Goal: Task Accomplishment & Management: Use online tool/utility

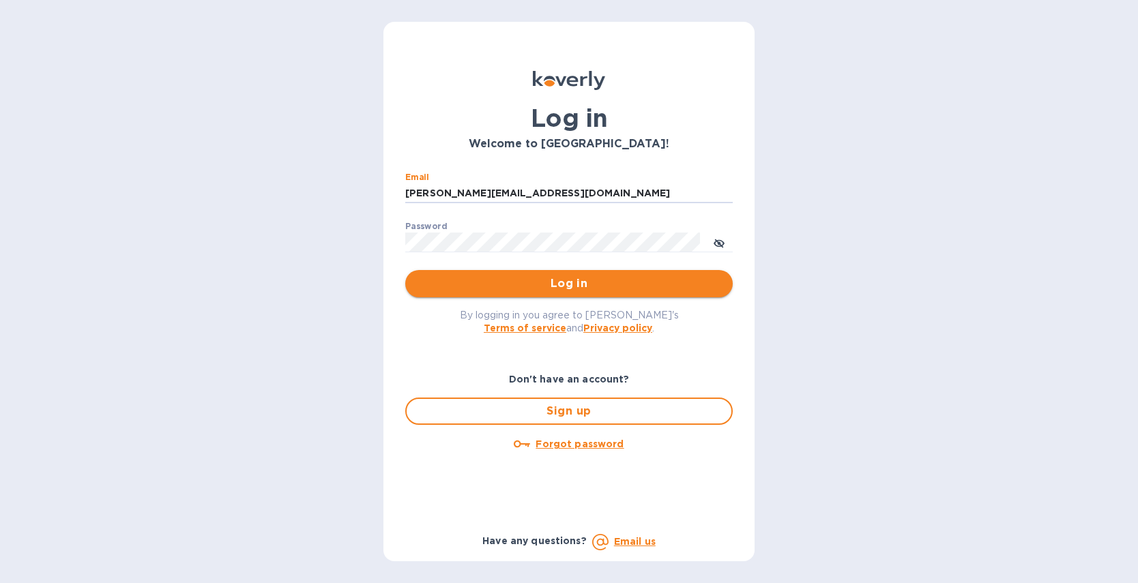
click at [573, 280] on span "Log in" at bounding box center [569, 284] width 306 height 16
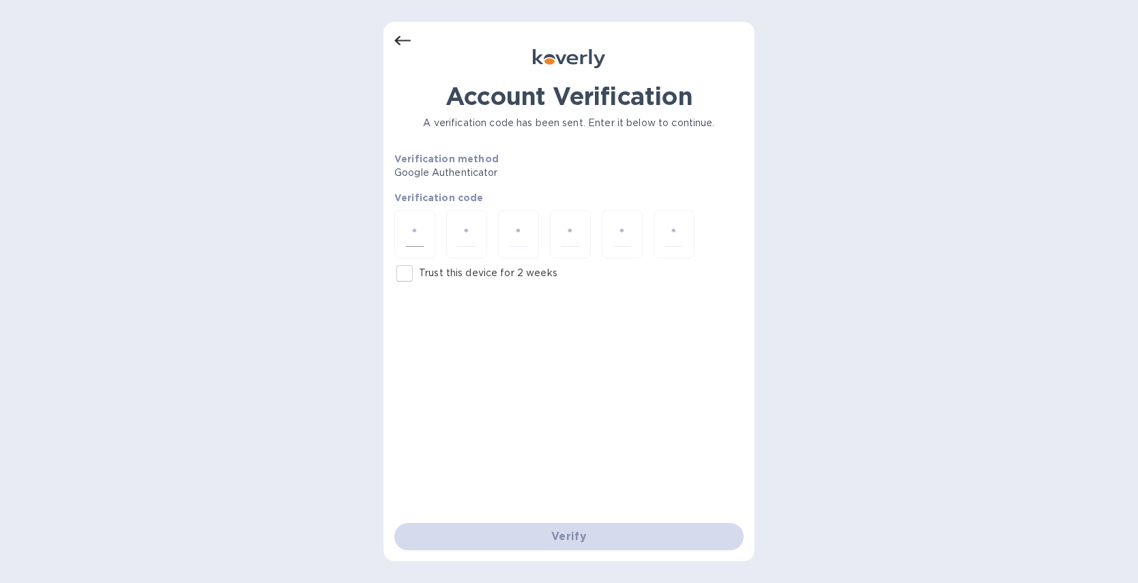
click at [408, 229] on input "number" at bounding box center [415, 234] width 18 height 25
drag, startPoint x: 409, startPoint y: 274, endPoint x: 422, endPoint y: 274, distance: 13.7
click at [409, 274] on input "Trust this device for 2 weeks" at bounding box center [404, 273] width 29 height 29
checkbox input "true"
click at [409, 242] on input "number" at bounding box center [415, 234] width 18 height 25
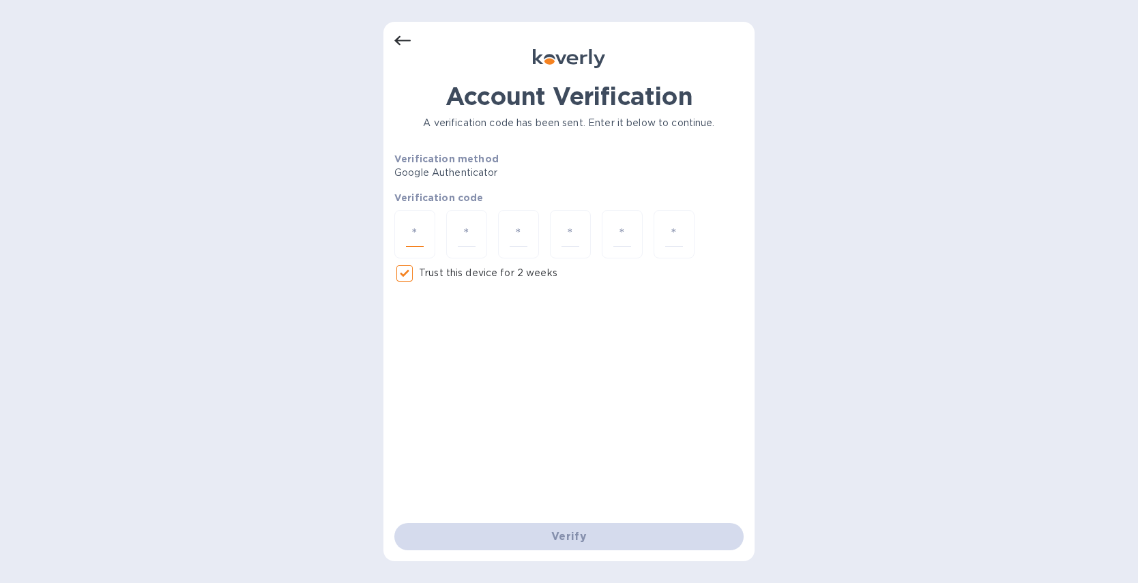
type input "8"
type input "9"
type input "8"
type input "7"
type input "6"
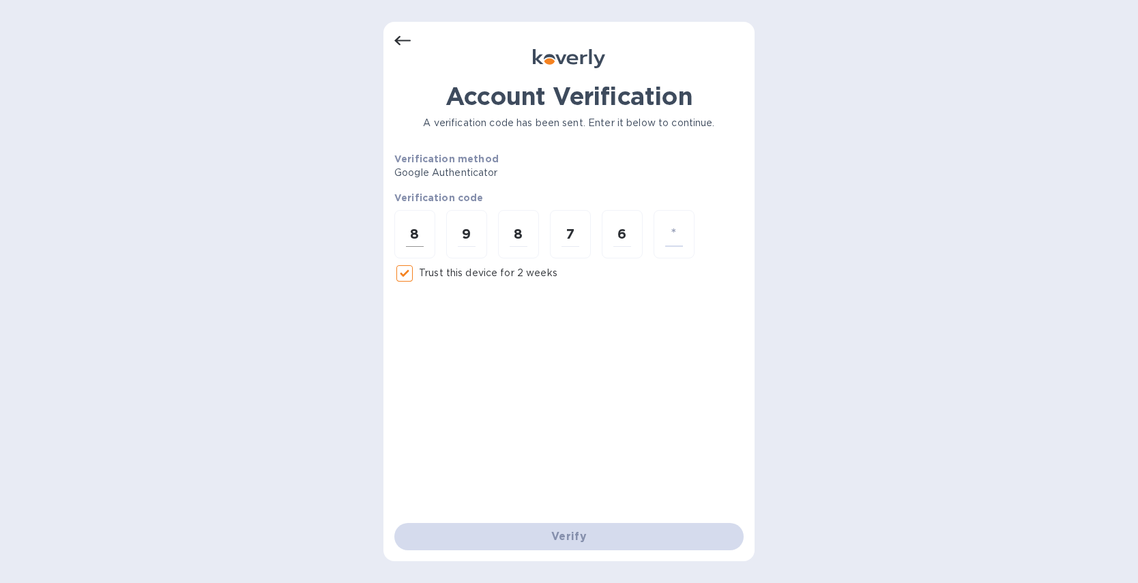
type input "9"
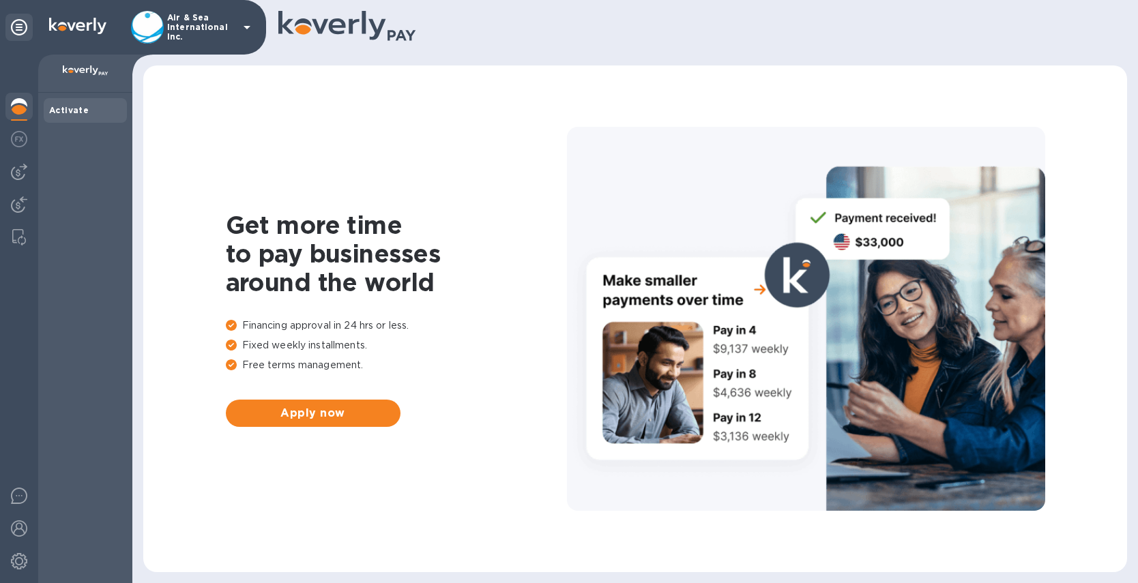
click at [242, 27] on icon at bounding box center [247, 27] width 16 height 16
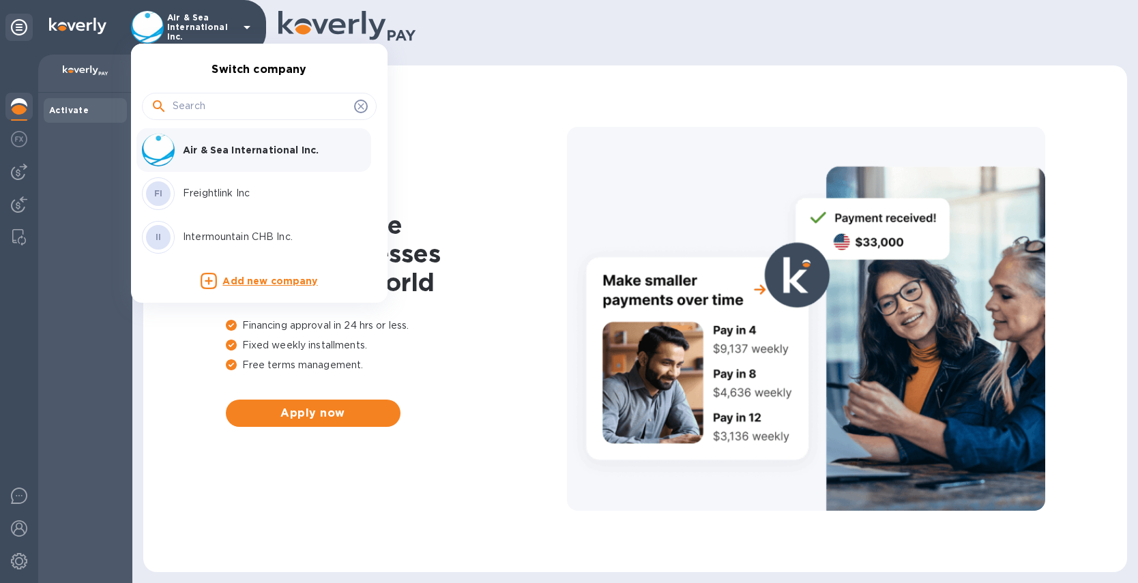
click at [203, 199] on p "Freightlink Inc" at bounding box center [269, 193] width 172 height 14
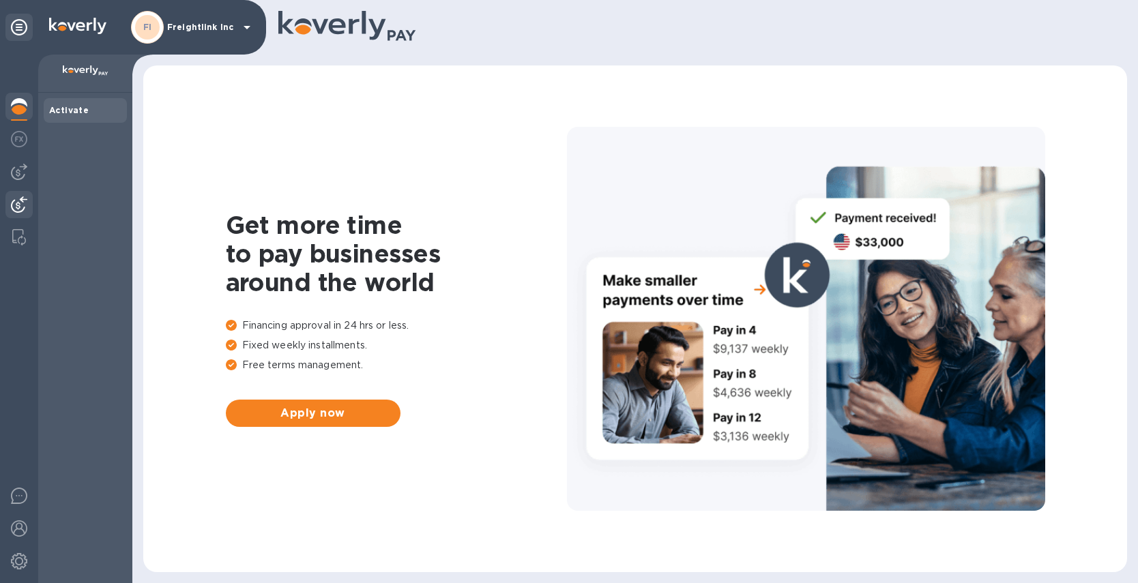
click at [18, 205] on img at bounding box center [19, 205] width 16 height 16
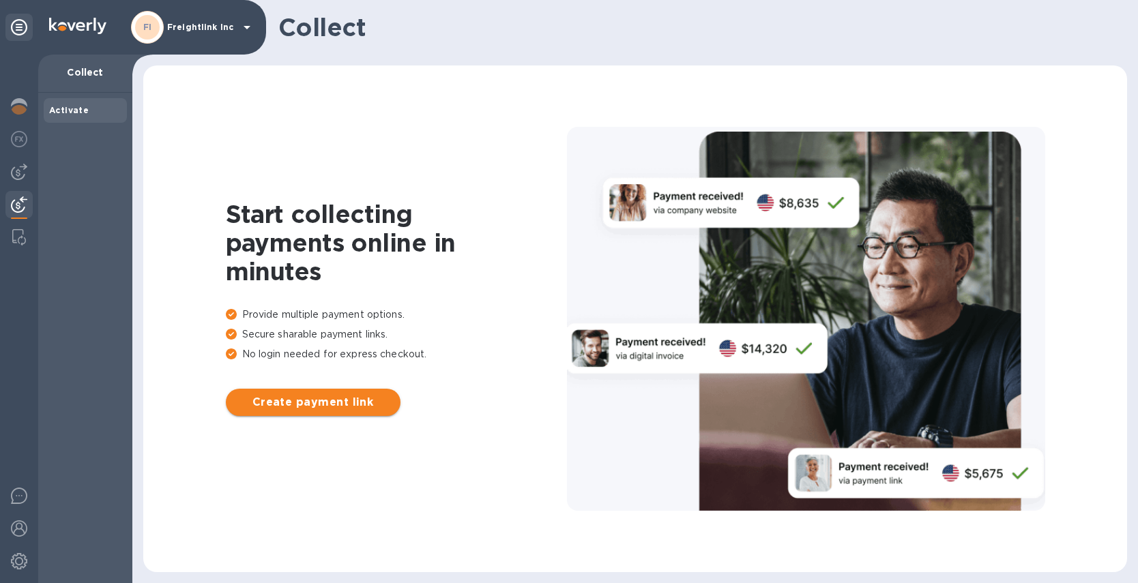
click at [323, 401] on span "Create payment link" at bounding box center [313, 402] width 153 height 16
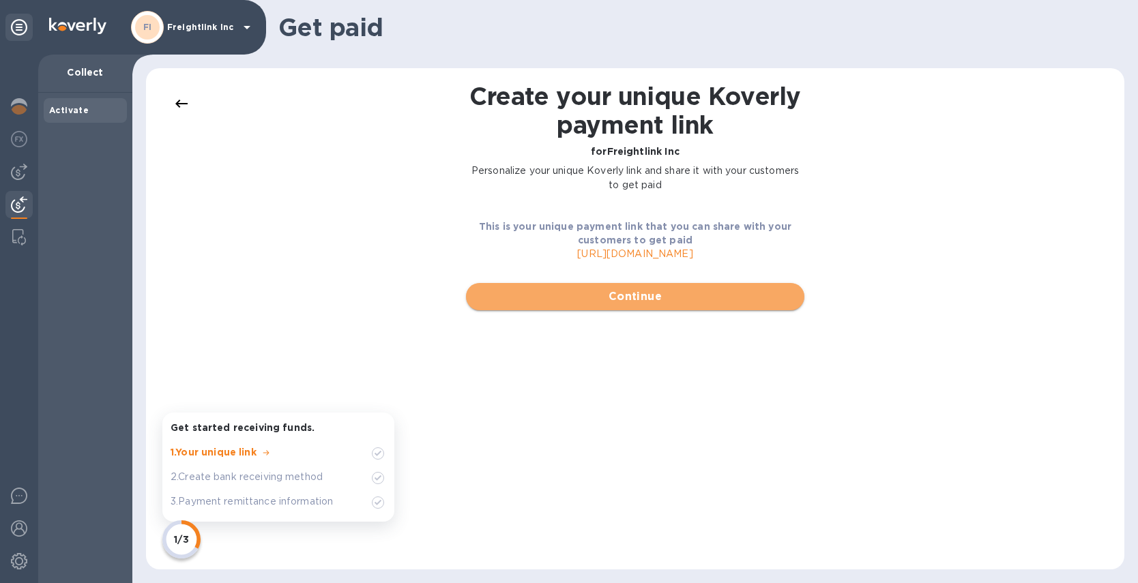
click at [591, 293] on span "Continue" at bounding box center [635, 297] width 317 height 16
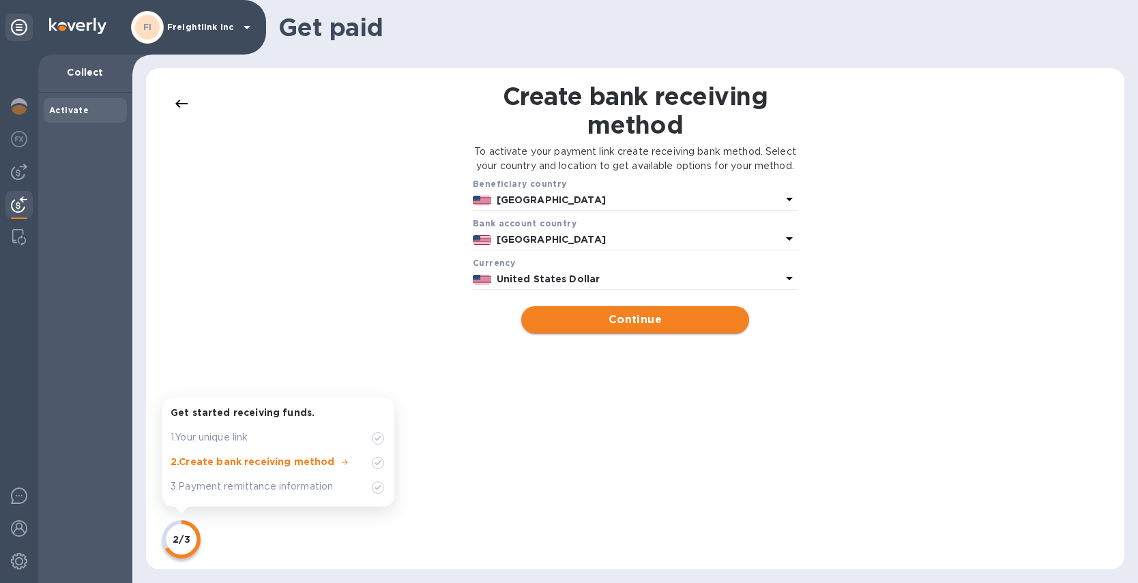
click at [633, 328] on span "Continue" at bounding box center [634, 320] width 205 height 16
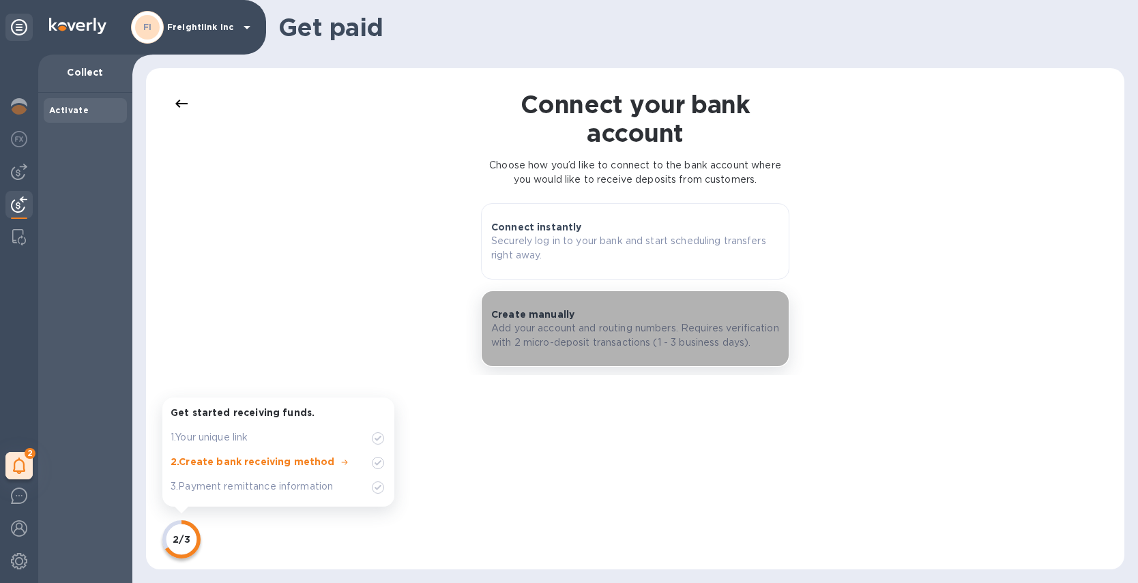
click at [592, 333] on p "Add your account and routing numbers. Requires verification with 2 micro-deposi…" at bounding box center [635, 335] width 288 height 29
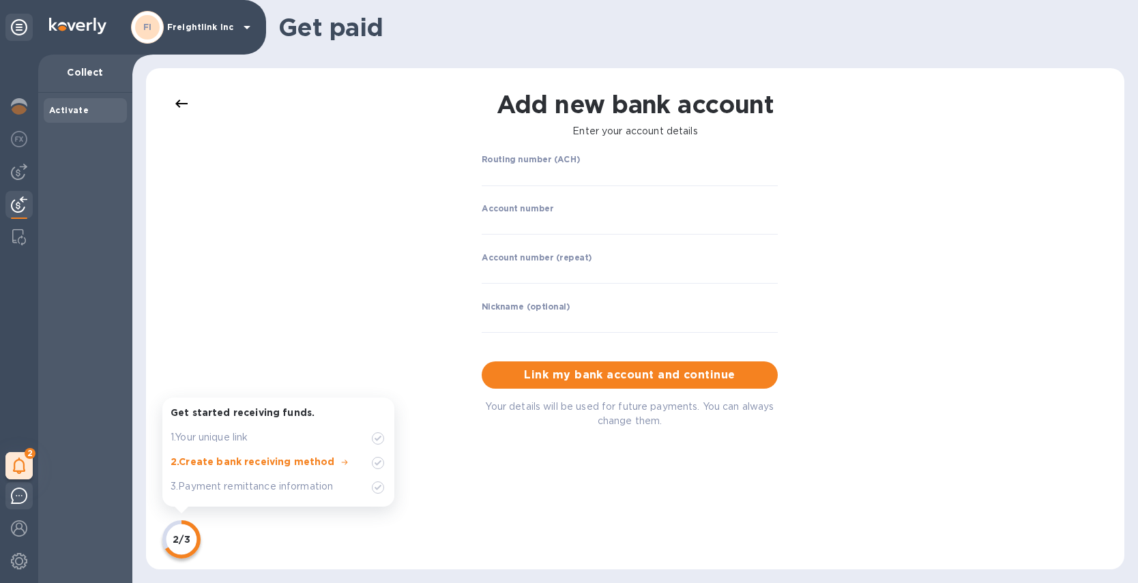
click at [27, 495] on img at bounding box center [19, 496] width 16 height 16
click at [17, 460] on icon at bounding box center [19, 466] width 12 height 16
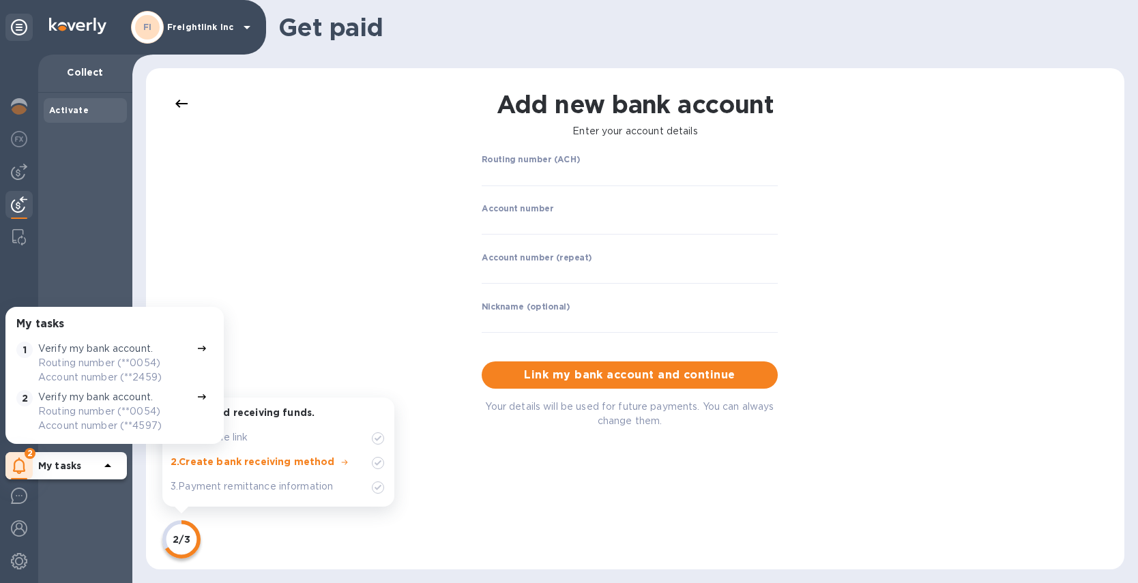
click at [114, 351] on p "Verify my bank account." at bounding box center [95, 349] width 115 height 14
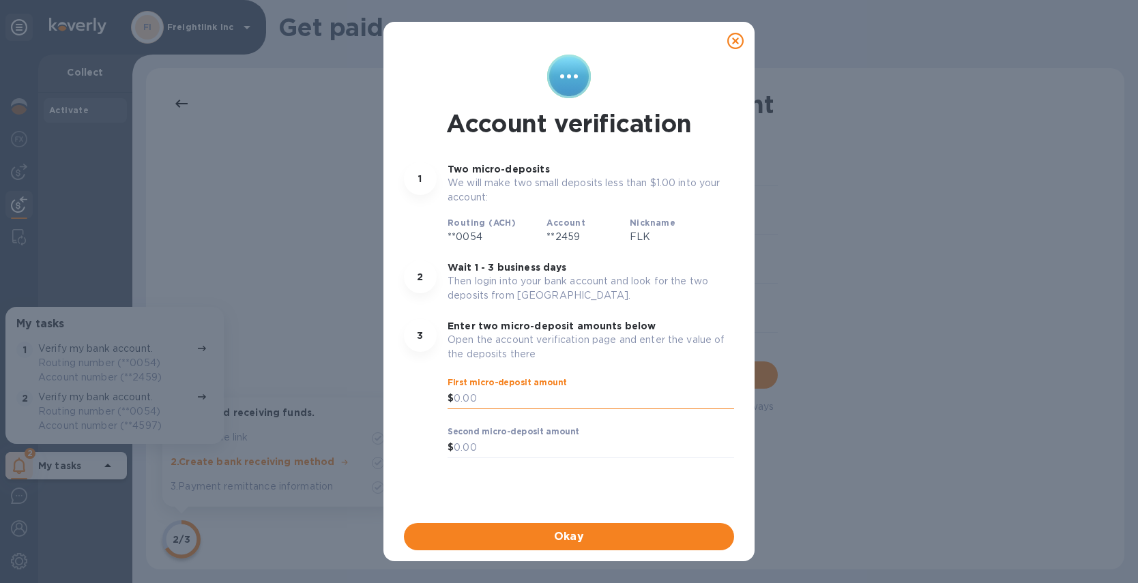
click at [521, 407] on input "text" at bounding box center [594, 399] width 280 height 20
type input "0.64"
click at [507, 444] on input "text" at bounding box center [594, 448] width 280 height 20
type input "0.25"
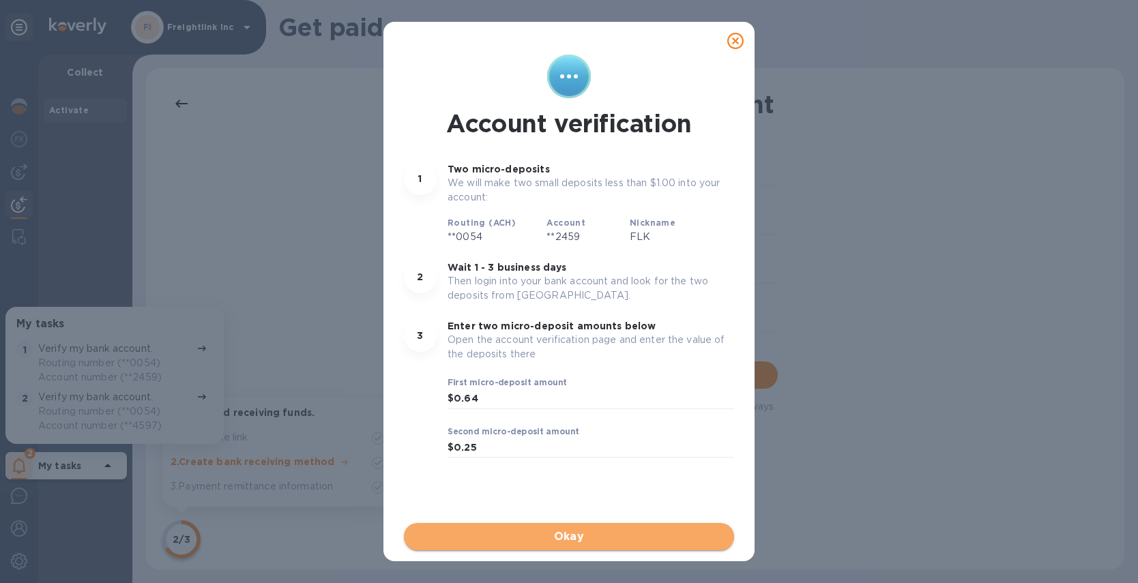
click at [607, 538] on span "Okay" at bounding box center [569, 537] width 308 height 16
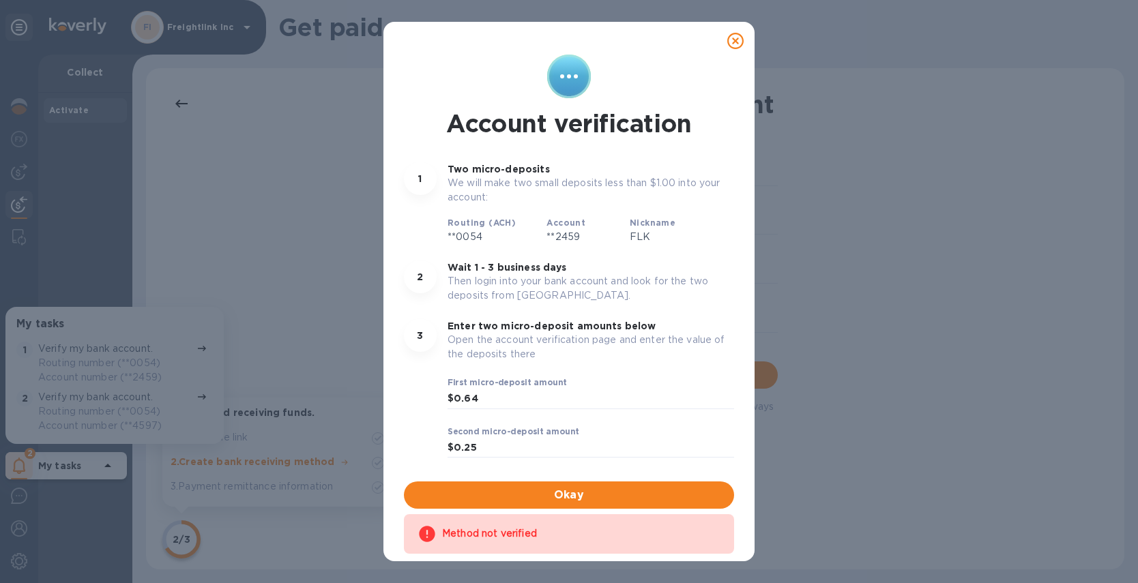
click at [736, 40] on icon at bounding box center [735, 41] width 16 height 16
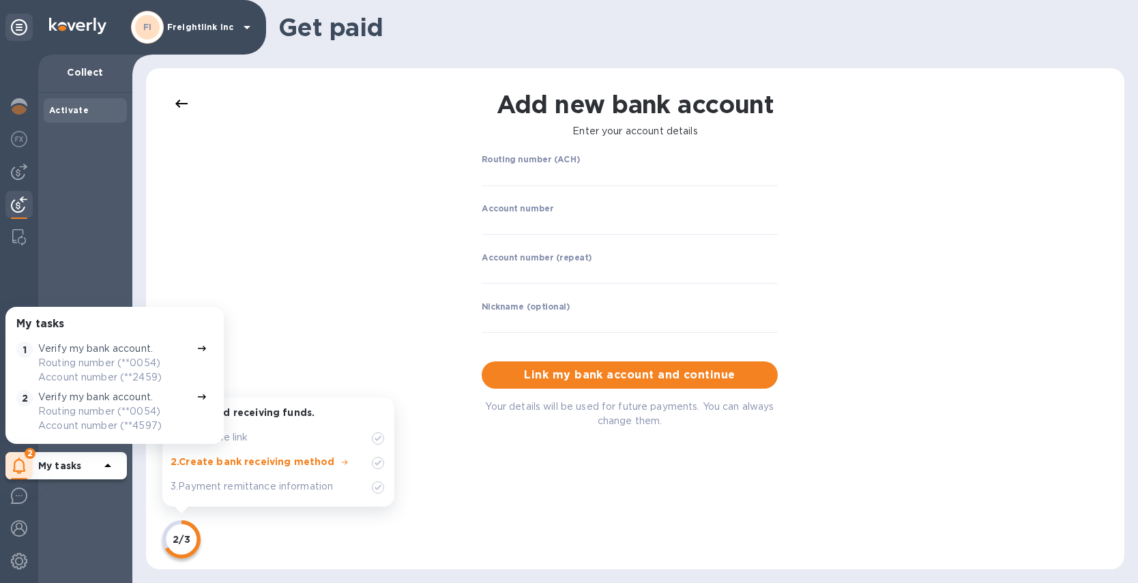
click at [104, 406] on p "Routing number (**0054) Account number (**4597)" at bounding box center [114, 419] width 153 height 29
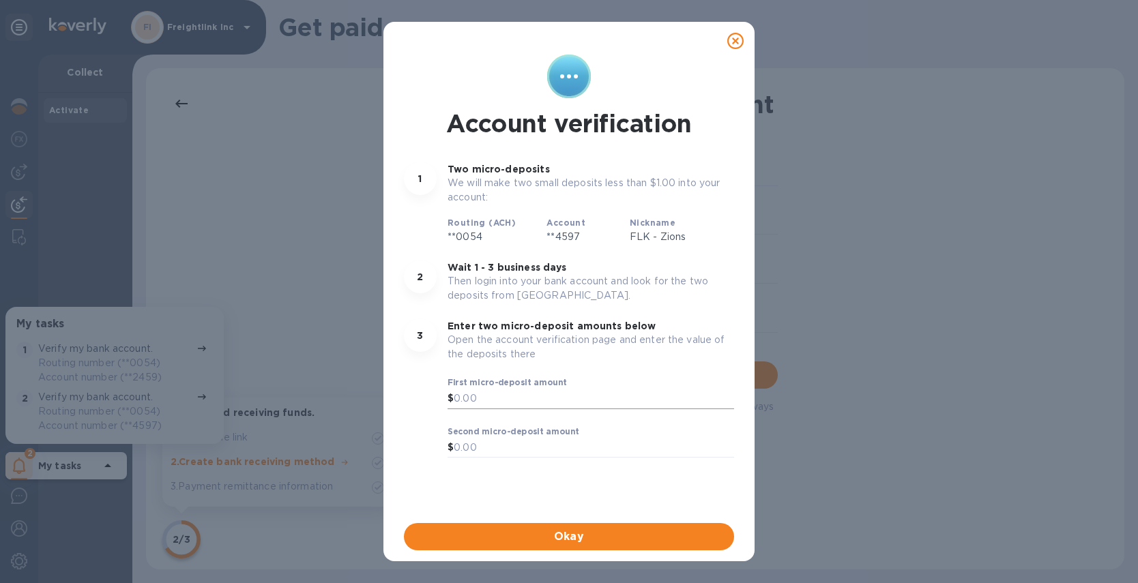
click at [529, 391] on input "text" at bounding box center [594, 399] width 280 height 20
type input "0.64"
click at [482, 446] on input "text" at bounding box center [594, 448] width 280 height 20
type input "0.25"
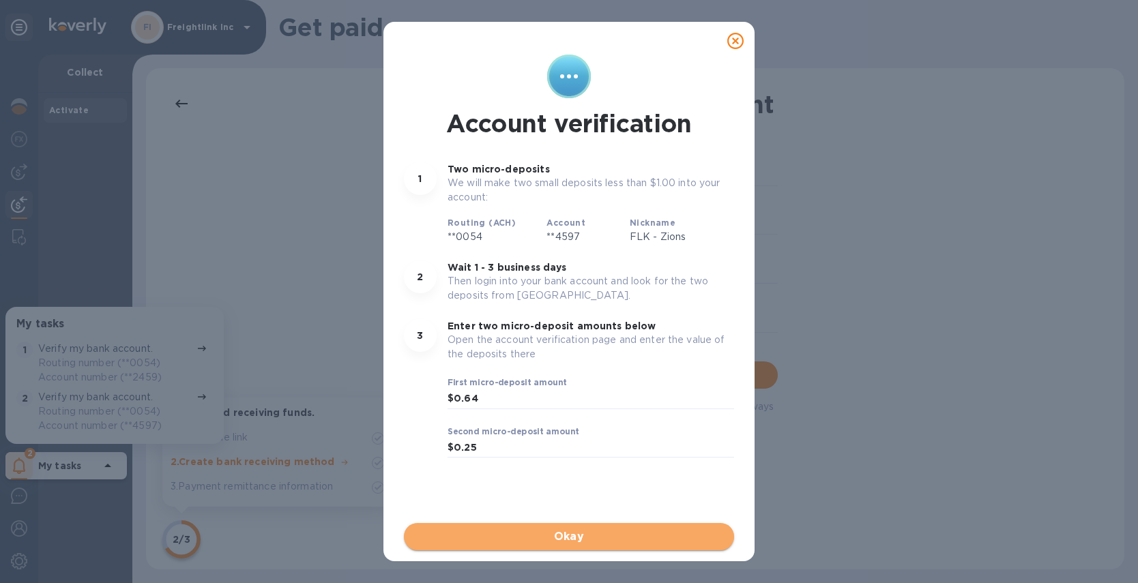
click at [577, 536] on span "Okay" at bounding box center [569, 537] width 308 height 16
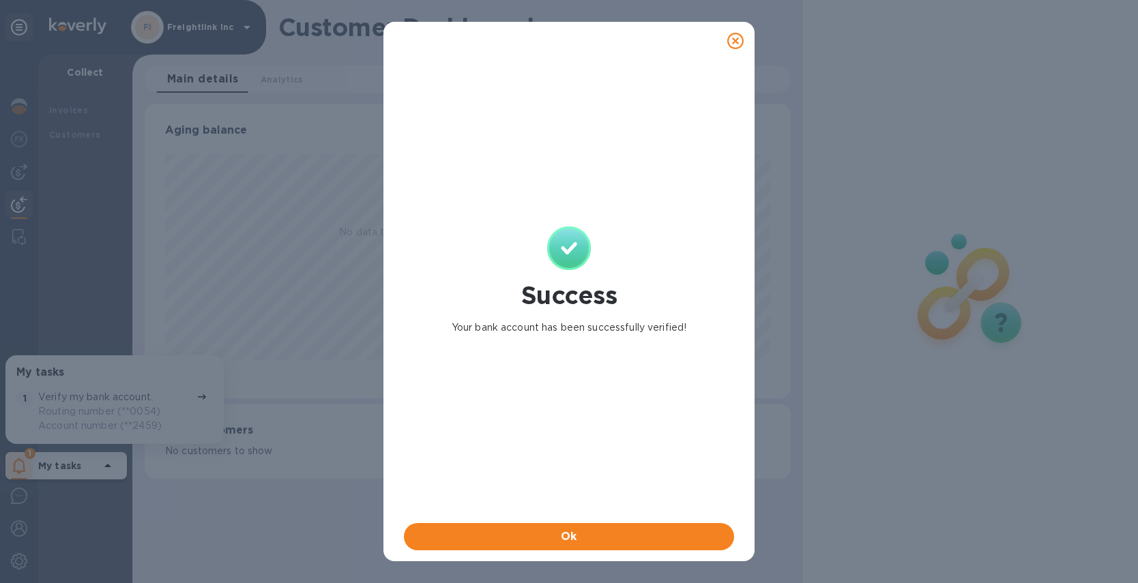
scroll to position [295, 646]
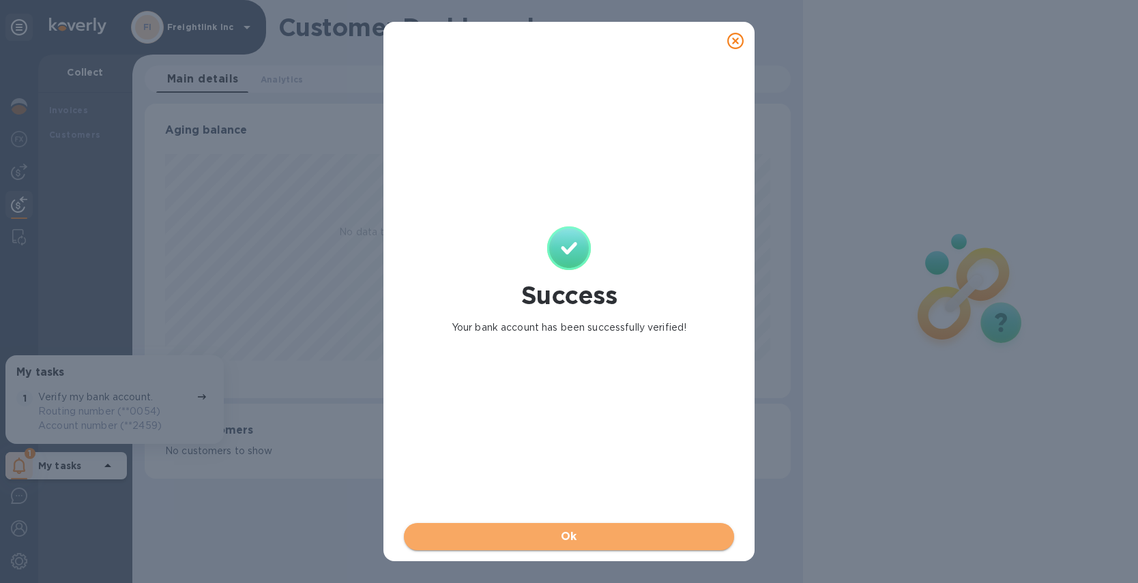
click at [555, 543] on span "Ok" at bounding box center [569, 537] width 308 height 16
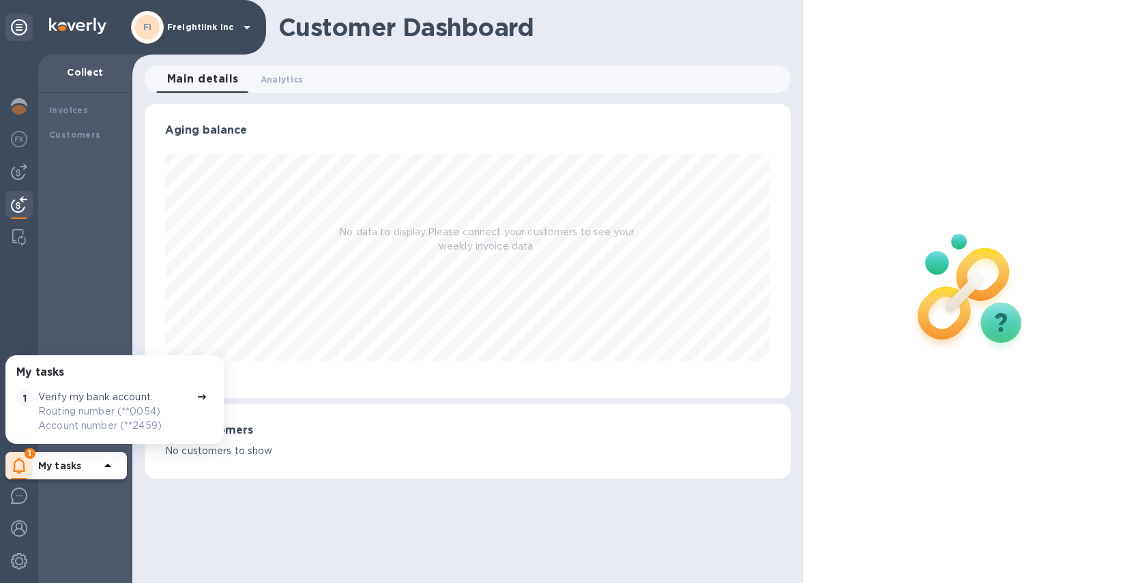
click at [248, 24] on icon at bounding box center [247, 27] width 16 height 16
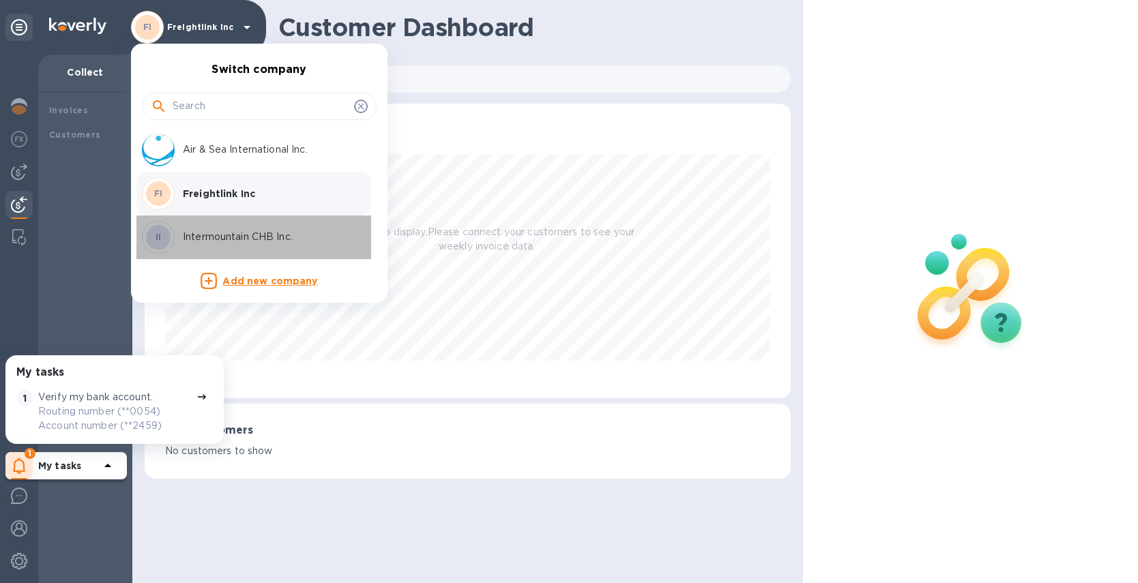
click at [236, 234] on p "Intermountain CHB Inc." at bounding box center [269, 237] width 172 height 14
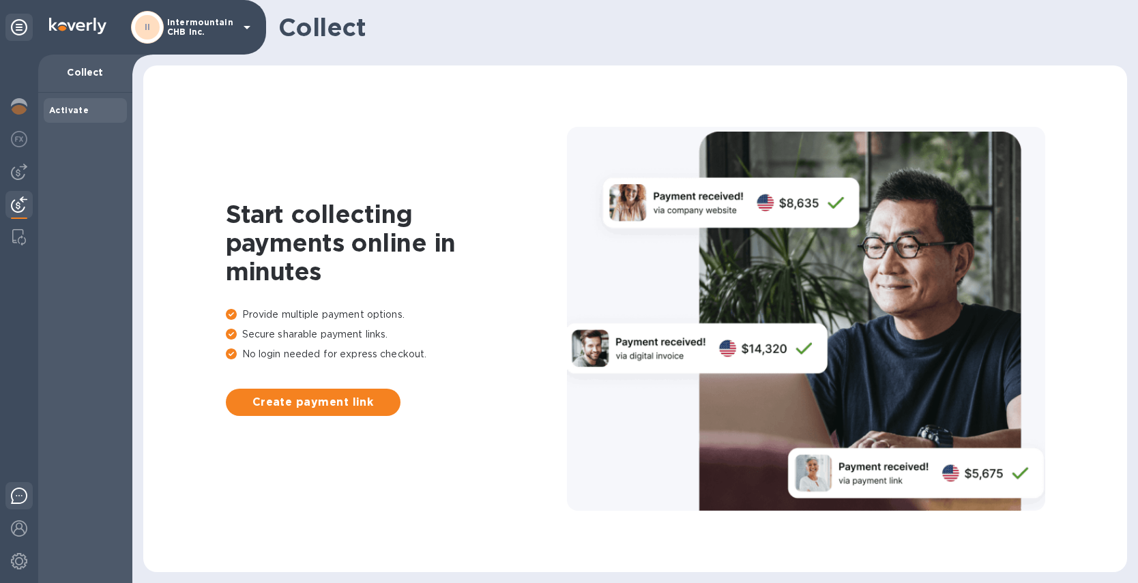
click at [18, 502] on img at bounding box center [19, 496] width 16 height 16
click at [298, 396] on span "Create payment link" at bounding box center [313, 402] width 153 height 16
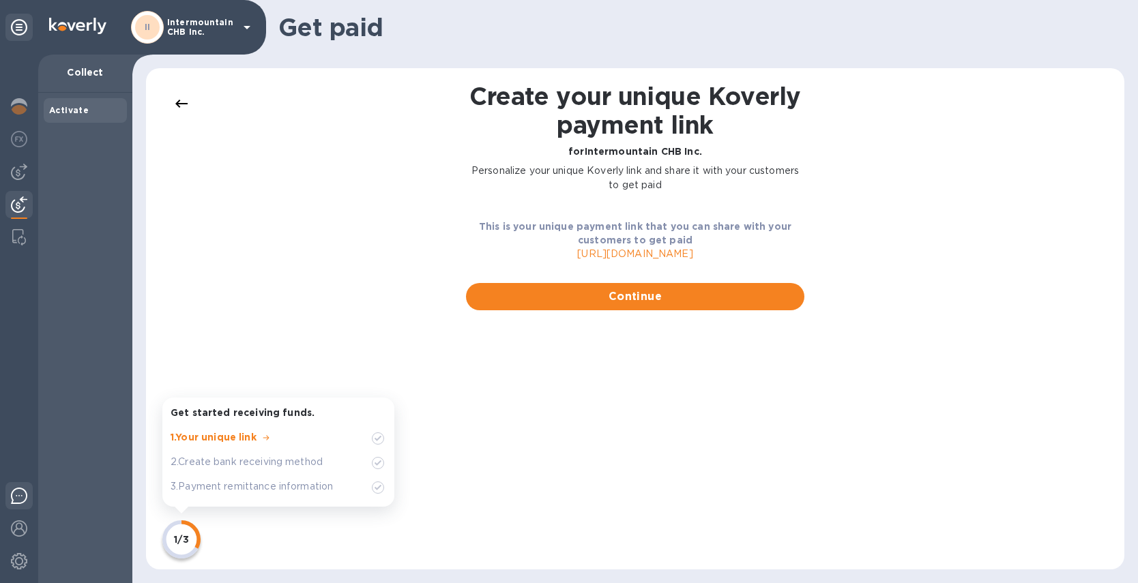
click at [20, 502] on img at bounding box center [19, 496] width 16 height 16
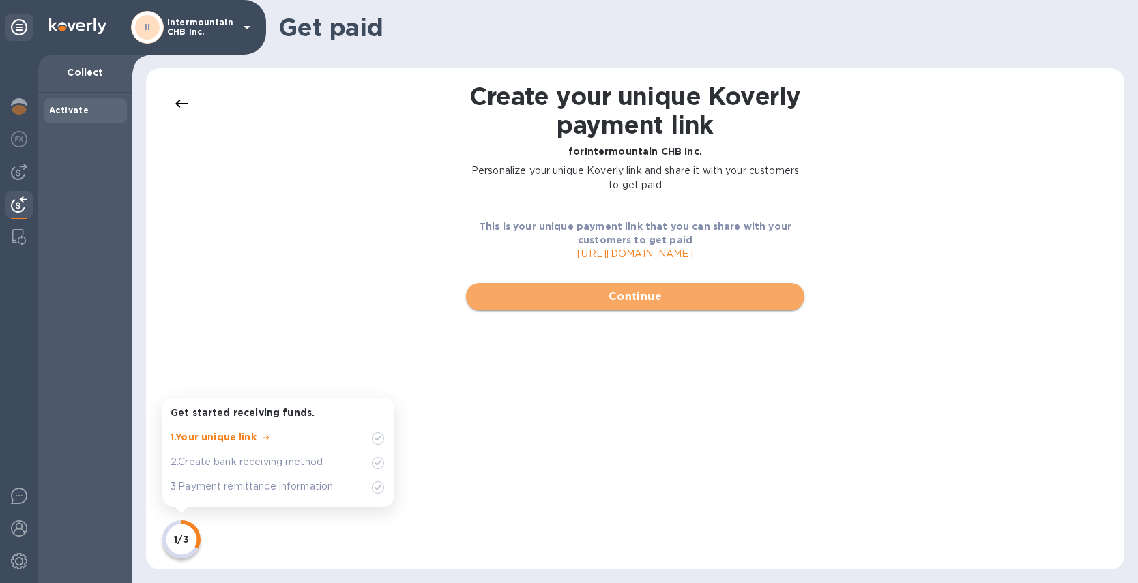
click at [646, 297] on span "Continue" at bounding box center [635, 297] width 317 height 16
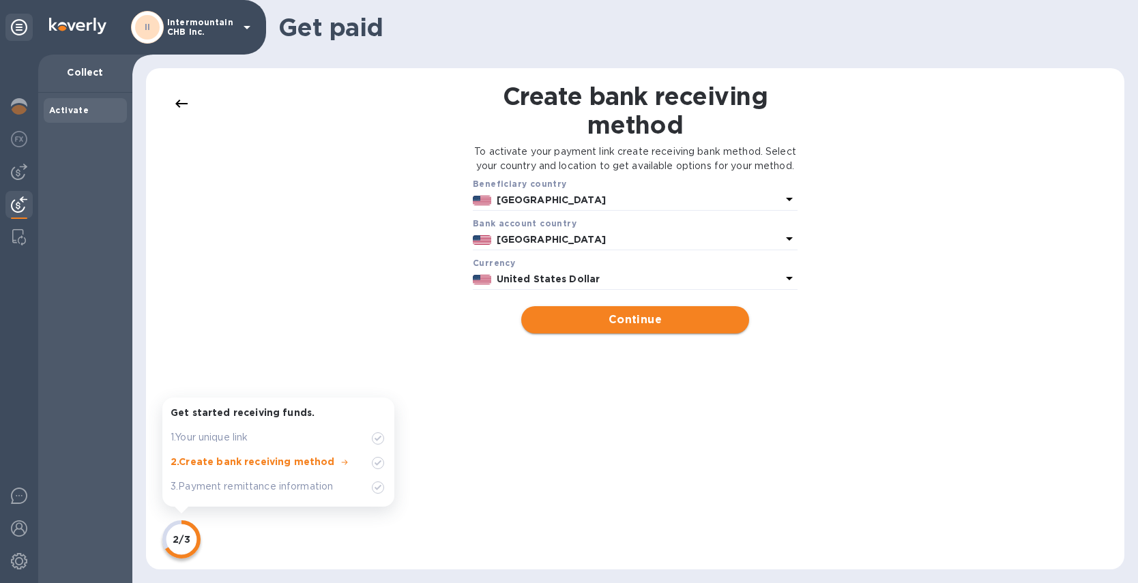
click at [642, 328] on span "Continue" at bounding box center [634, 320] width 205 height 16
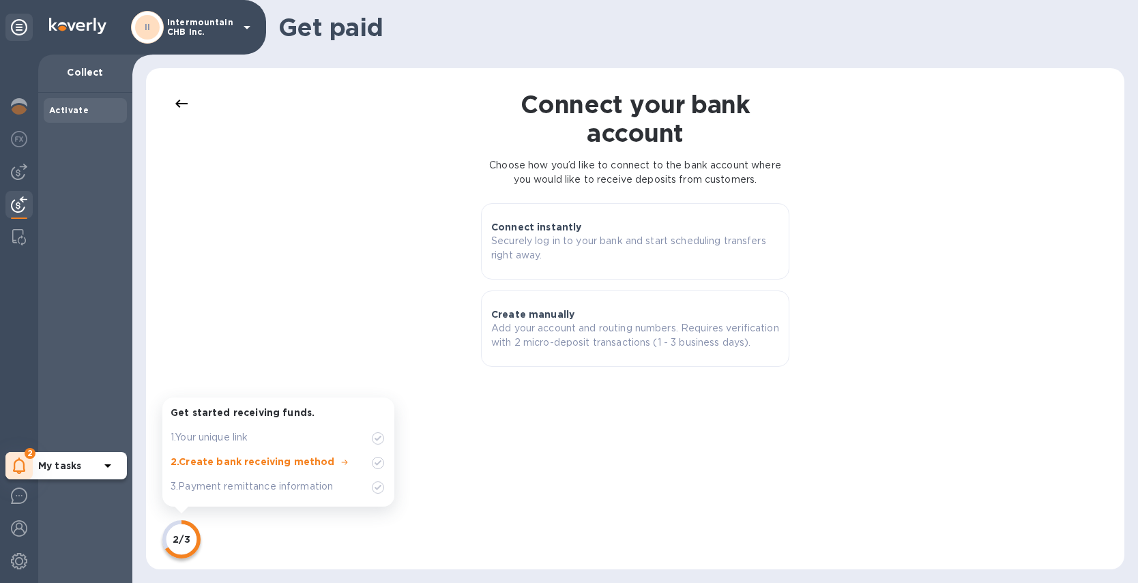
click at [19, 462] on icon at bounding box center [19, 466] width 13 height 16
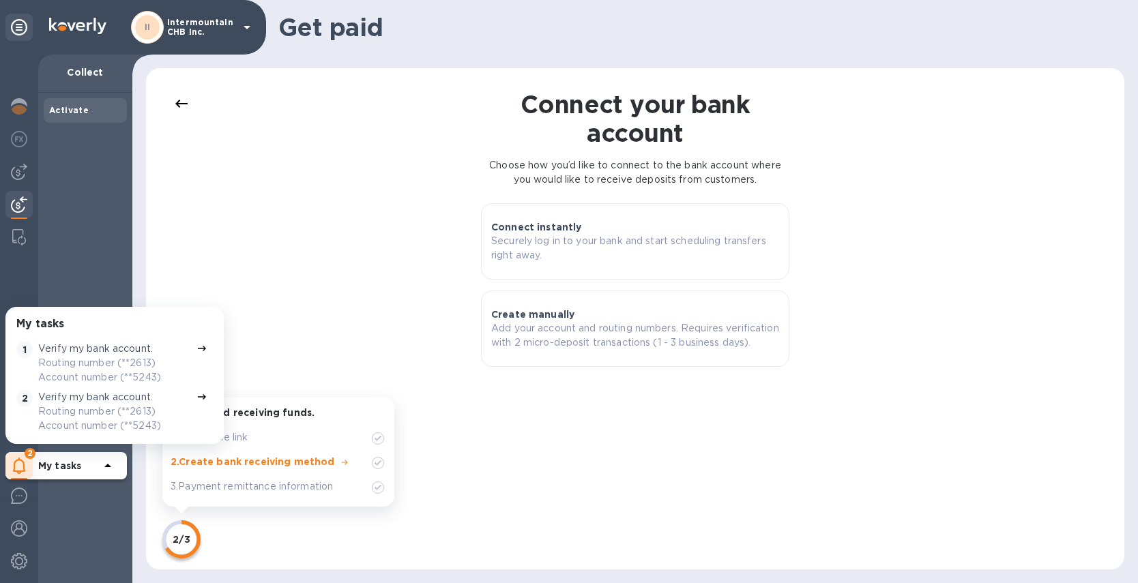
click at [123, 362] on p "Routing number (**2613) Account number (**5243)" at bounding box center [114, 370] width 153 height 29
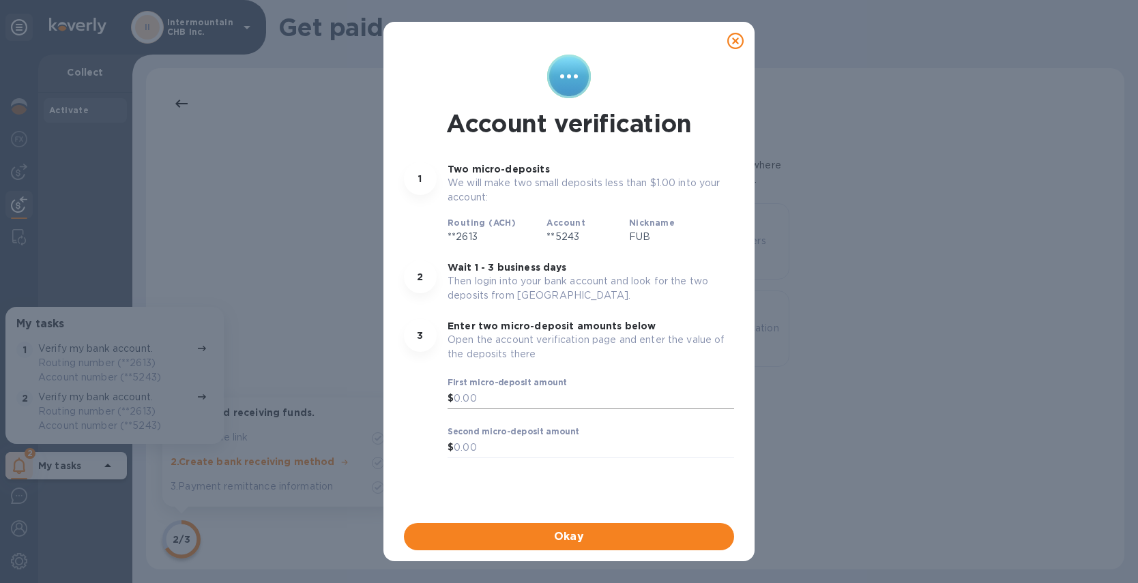
click at [511, 402] on input "text" at bounding box center [594, 399] width 280 height 20
type input "0.32"
click at [525, 446] on input "text" at bounding box center [594, 448] width 280 height 20
type input "0.37"
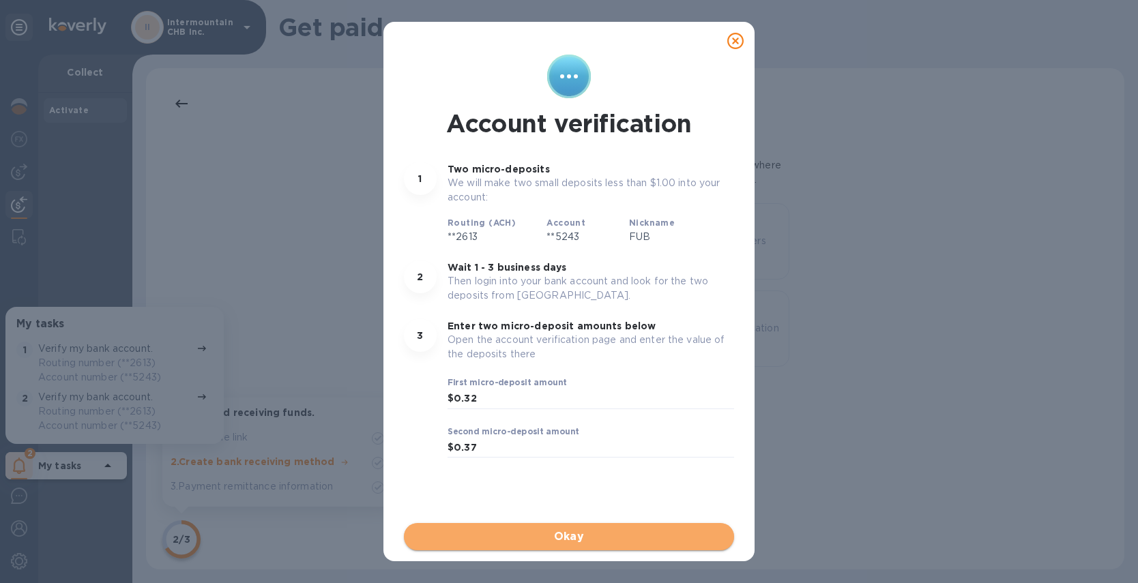
click at [575, 537] on span "Okay" at bounding box center [569, 537] width 308 height 16
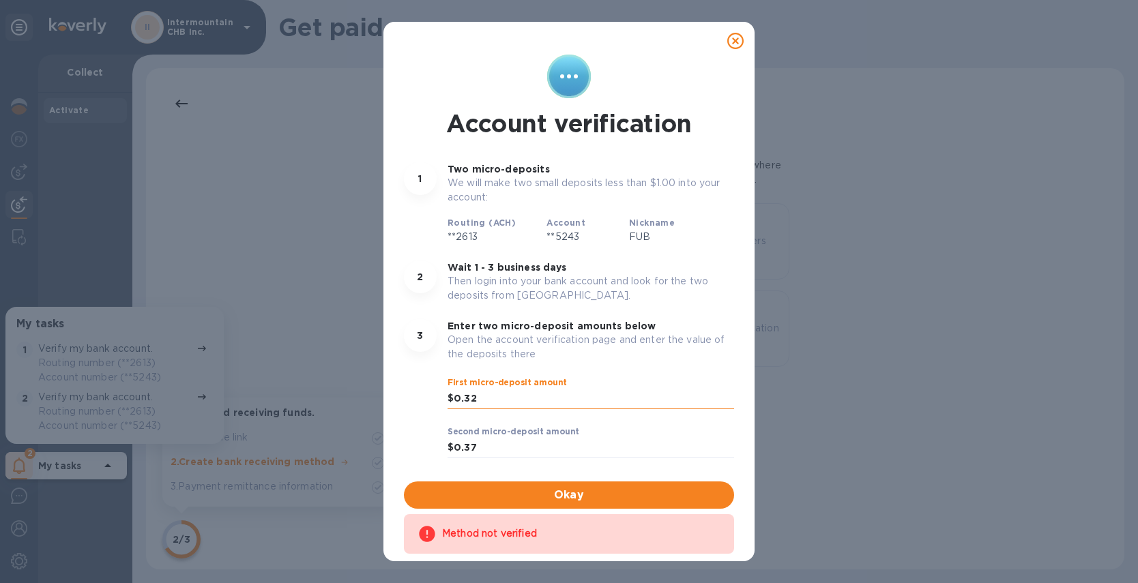
click at [489, 395] on input "0.32" at bounding box center [594, 399] width 280 height 20
drag, startPoint x: 470, startPoint y: 401, endPoint x: 492, endPoint y: 395, distance: 23.2
click at [492, 395] on input "0.32" at bounding box center [594, 399] width 280 height 20
type input "0.37"
drag, startPoint x: 472, startPoint y: 448, endPoint x: 509, endPoint y: 444, distance: 37.8
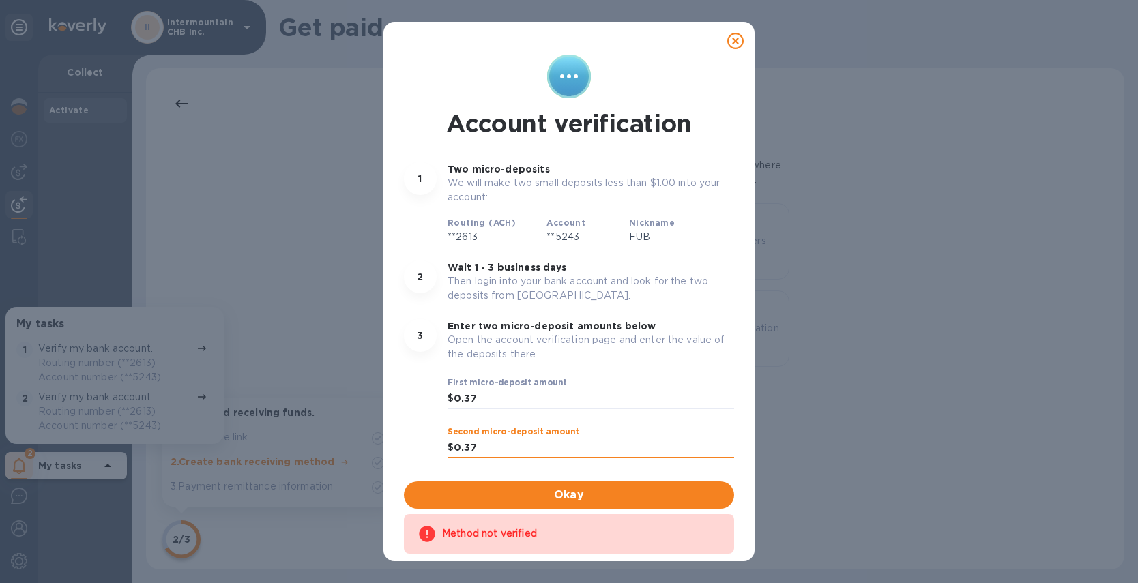
click at [509, 442] on input "0.37" at bounding box center [594, 448] width 280 height 20
type input "0.32"
click at [539, 495] on span "Okay" at bounding box center [569, 495] width 308 height 16
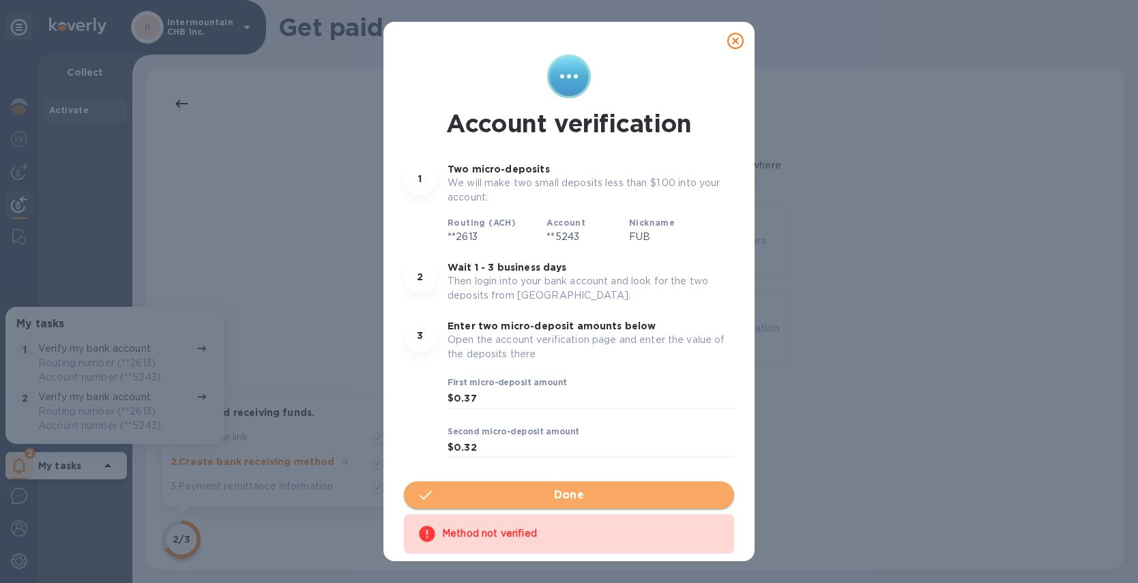
click at [536, 495] on span "Done" at bounding box center [569, 495] width 308 height 16
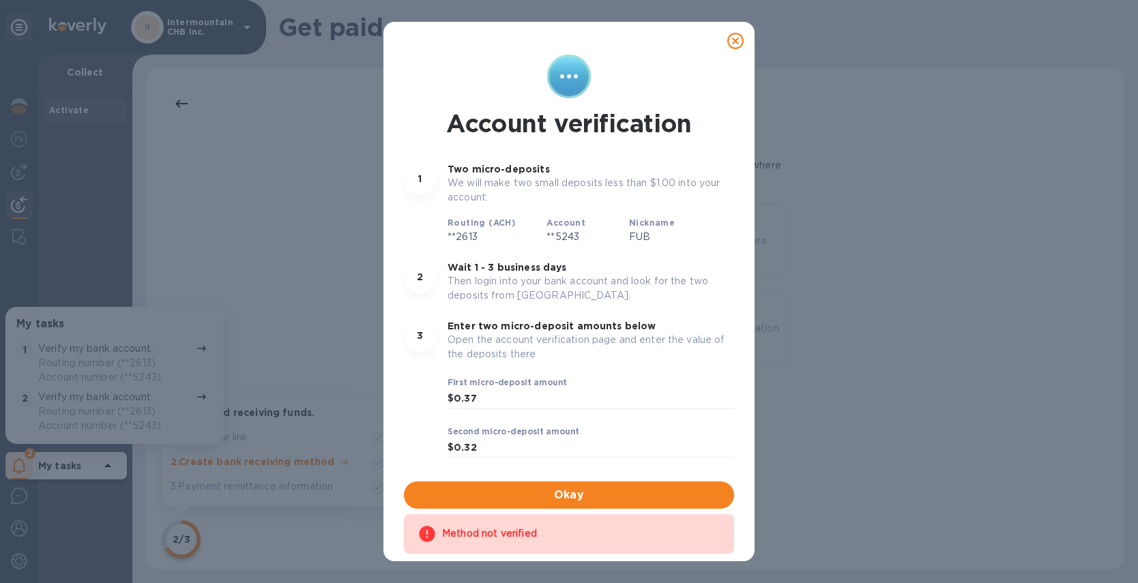
click at [733, 41] on icon at bounding box center [735, 41] width 16 height 16
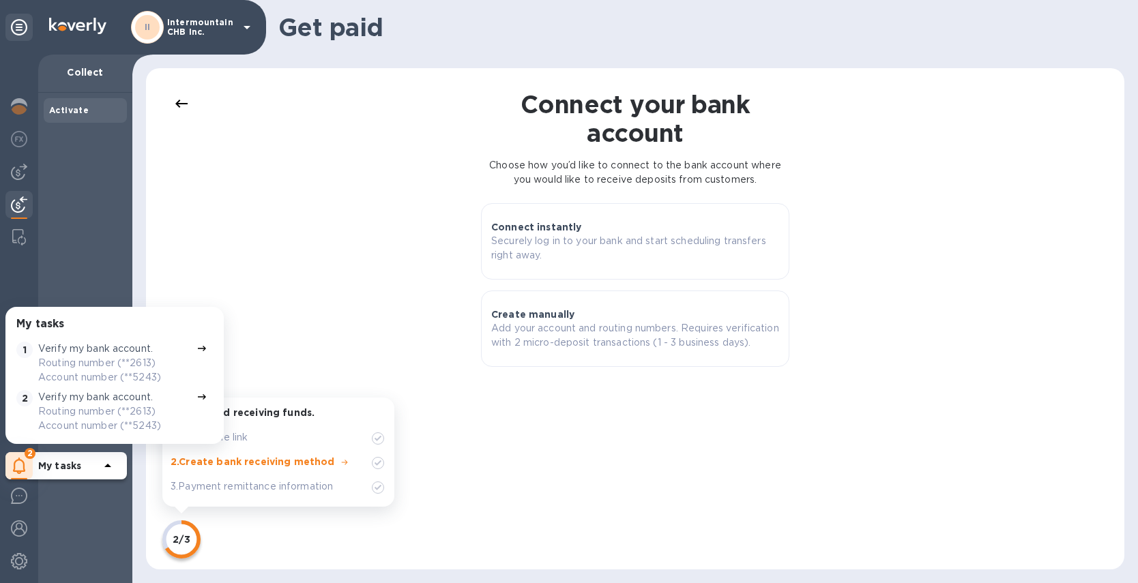
click at [107, 410] on p "Routing number (**2613) Account number (**5243)" at bounding box center [114, 419] width 153 height 29
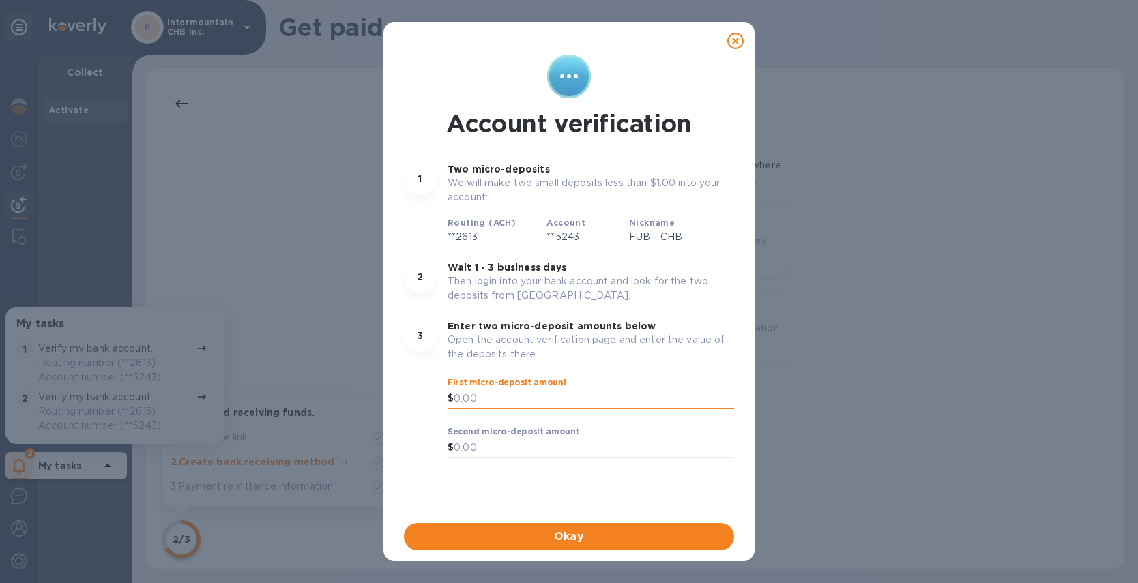
click at [519, 401] on input "text" at bounding box center [594, 399] width 280 height 20
type input "0.32"
click at [528, 440] on input "text" at bounding box center [594, 448] width 280 height 20
type input "0.37"
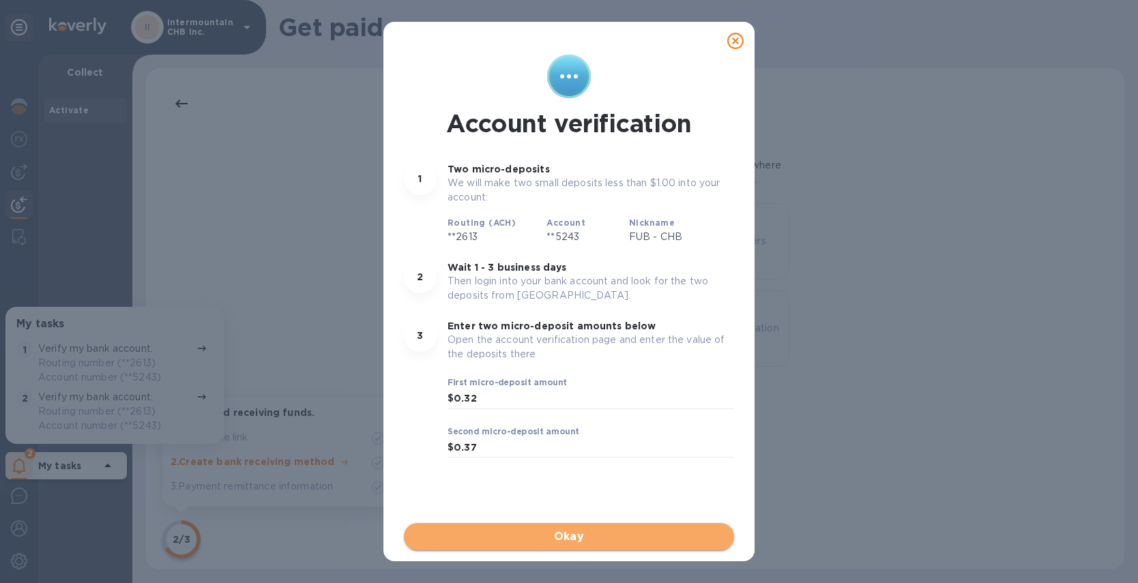
click at [562, 536] on span "Okay" at bounding box center [569, 537] width 308 height 16
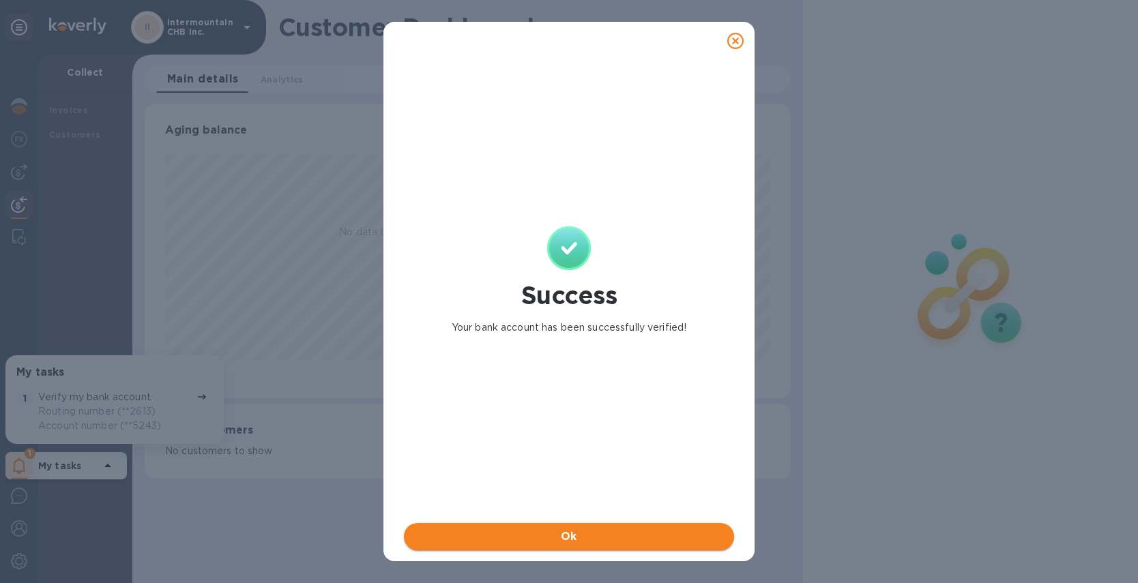
scroll to position [295, 646]
click at [737, 40] on icon at bounding box center [735, 41] width 16 height 16
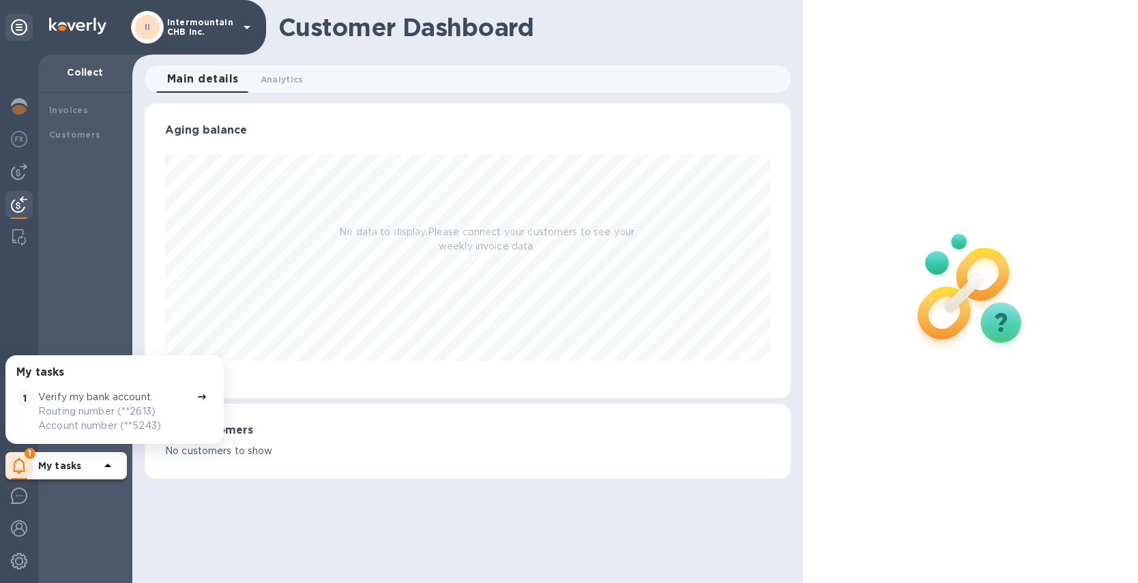
click at [104, 425] on p "Routing number (**2613) Account number (**5243)" at bounding box center [114, 419] width 153 height 29
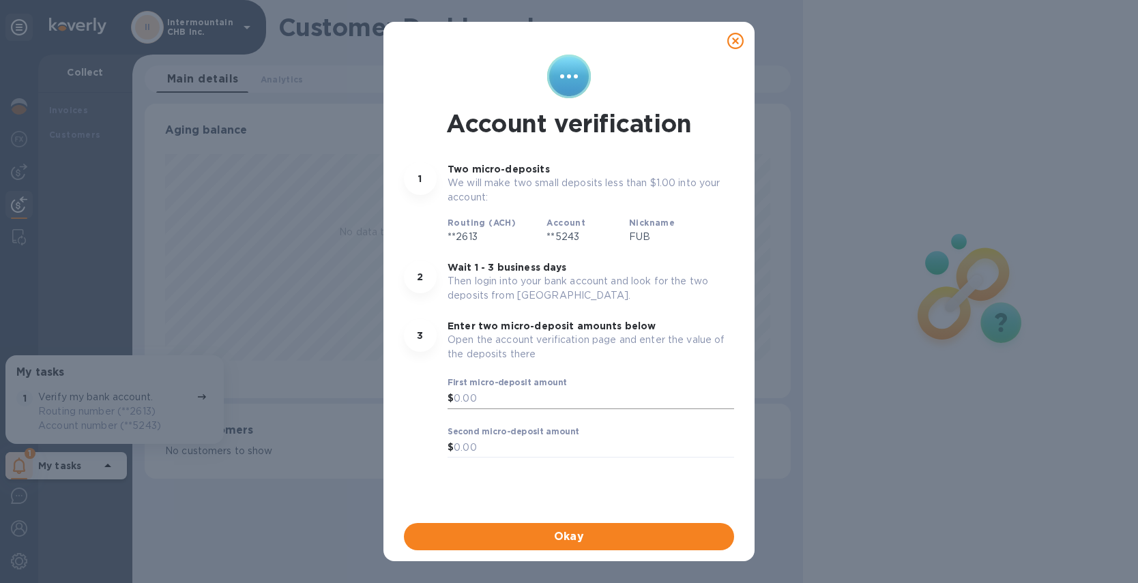
click at [475, 393] on input "text" at bounding box center [594, 399] width 280 height 20
type input "0.32"
click at [485, 445] on input "text" at bounding box center [594, 448] width 280 height 20
type input "0.37"
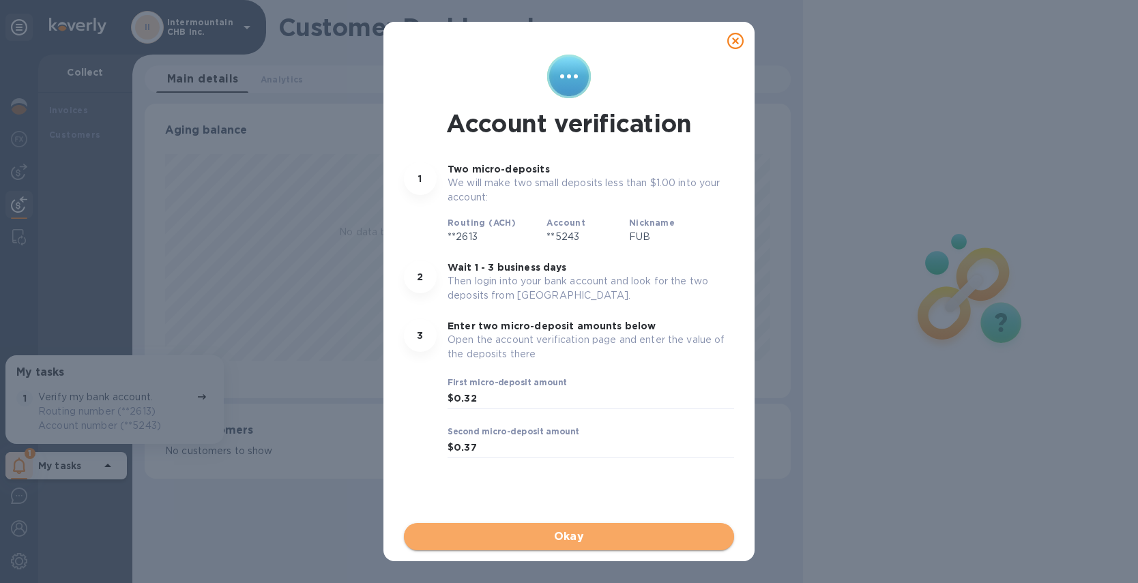
click at [547, 534] on span "Okay" at bounding box center [569, 537] width 308 height 16
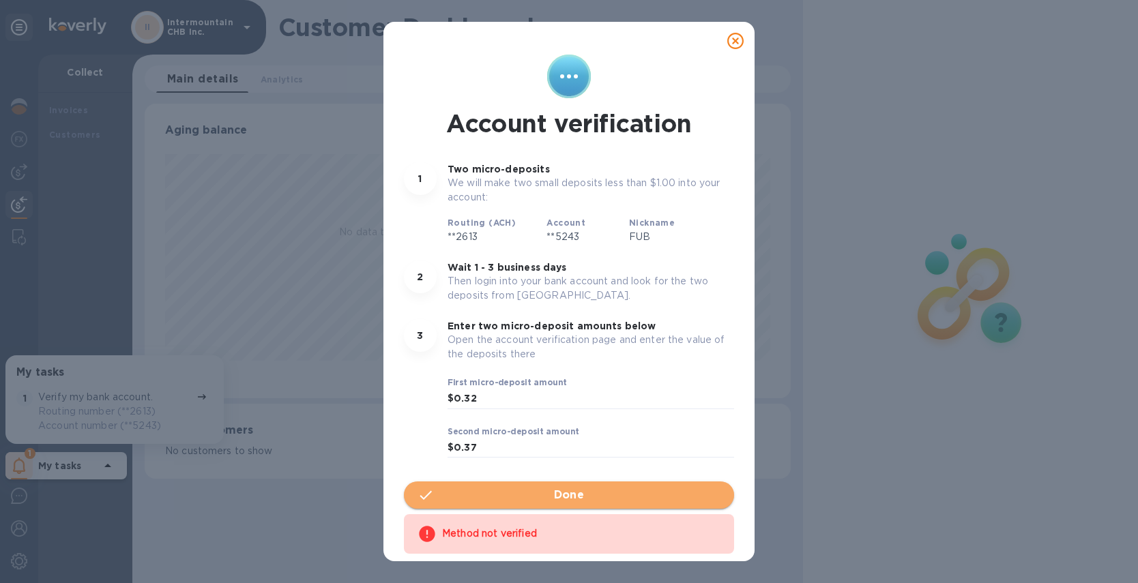
click at [546, 493] on span "Done" at bounding box center [569, 495] width 308 height 16
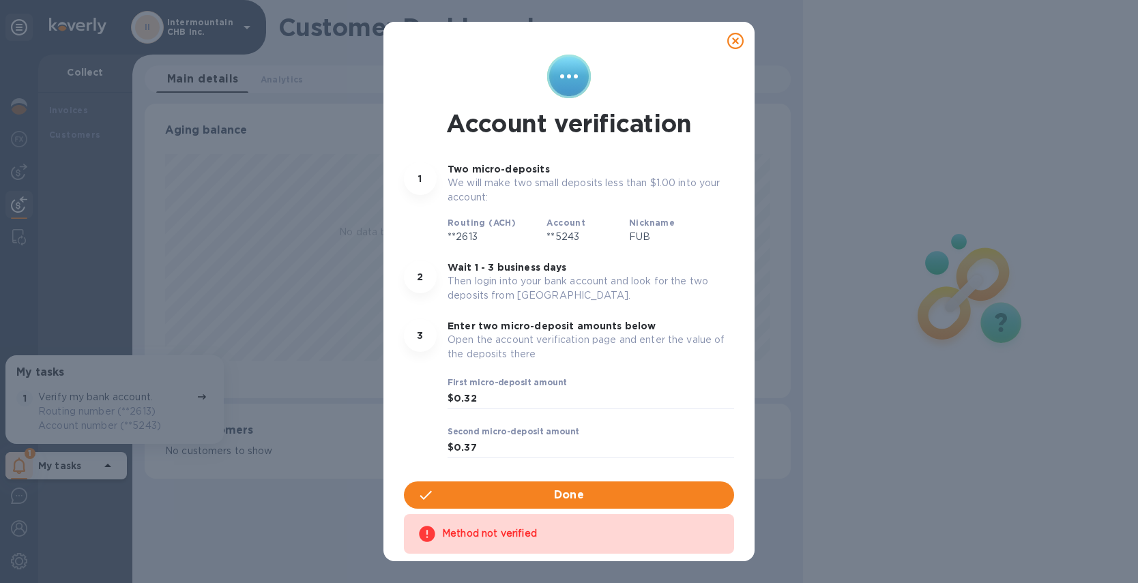
click at [737, 37] on icon at bounding box center [735, 41] width 16 height 16
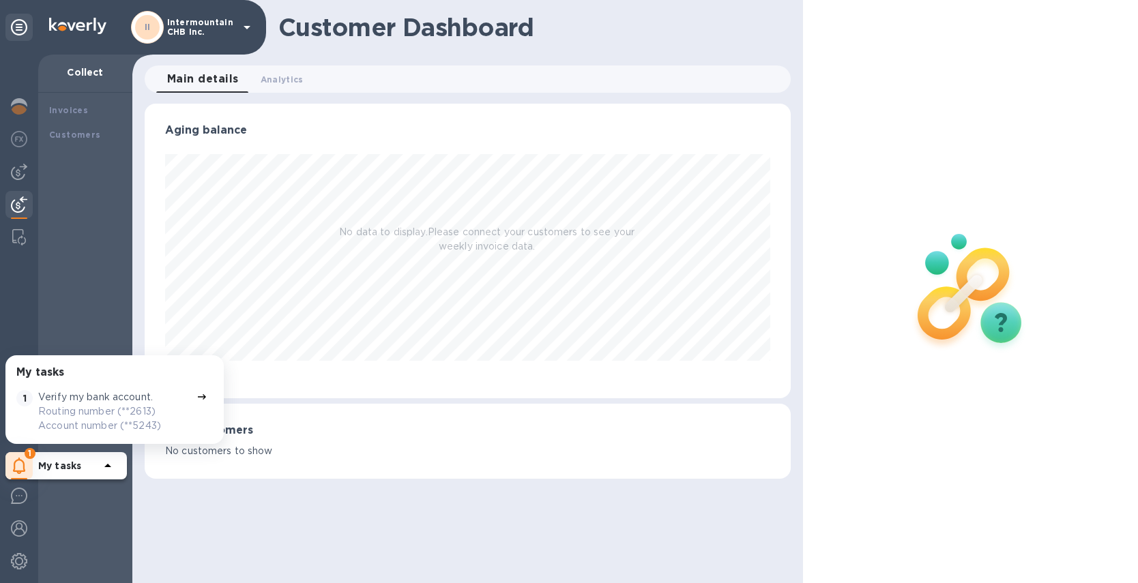
click at [246, 26] on icon at bounding box center [247, 27] width 7 height 3
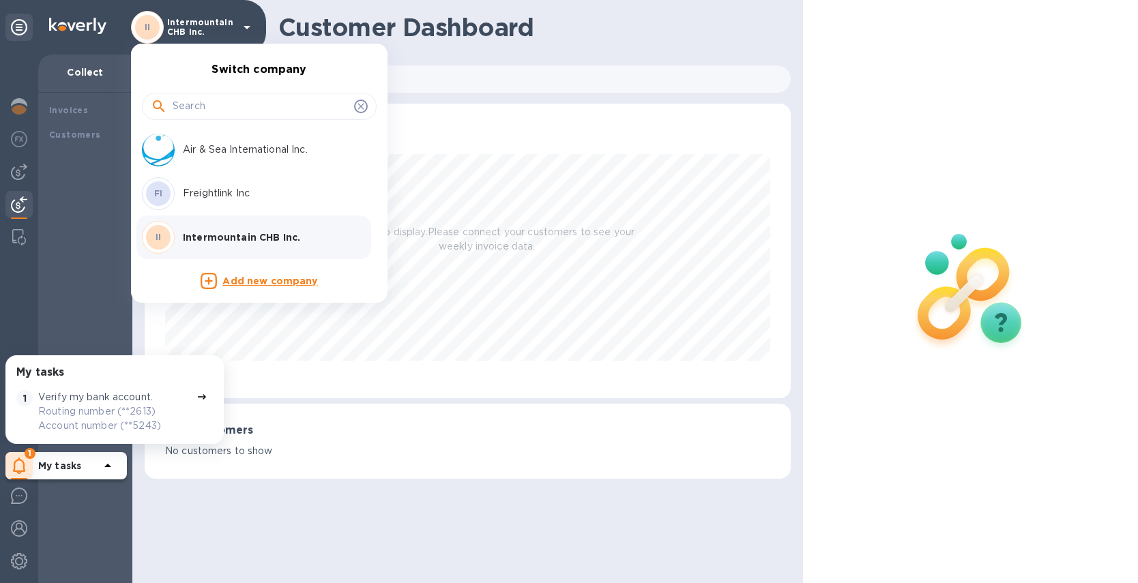
click at [250, 199] on p "Freightlink Inc" at bounding box center [269, 193] width 172 height 14
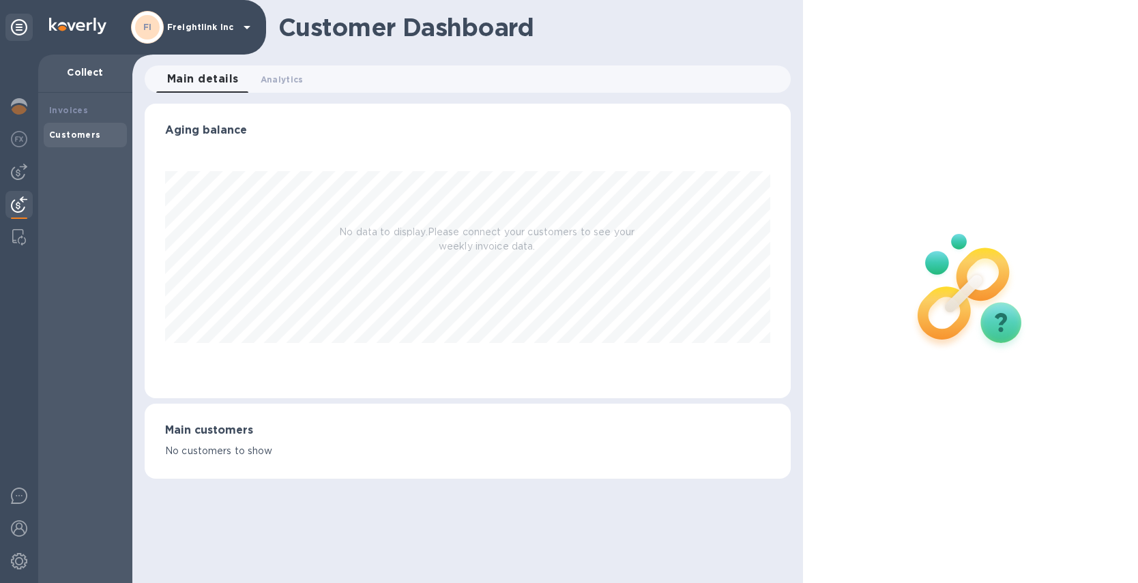
scroll to position [295, 646]
click at [12, 497] on img at bounding box center [19, 496] width 16 height 16
click at [29, 171] on div at bounding box center [18, 171] width 27 height 27
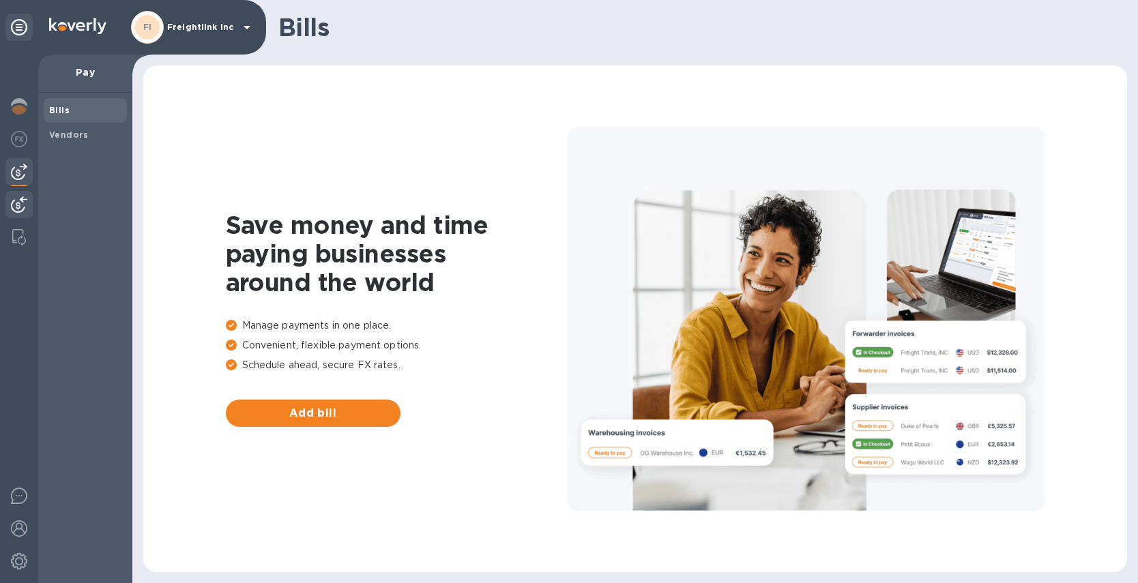
click at [17, 206] on img at bounding box center [19, 205] width 16 height 16
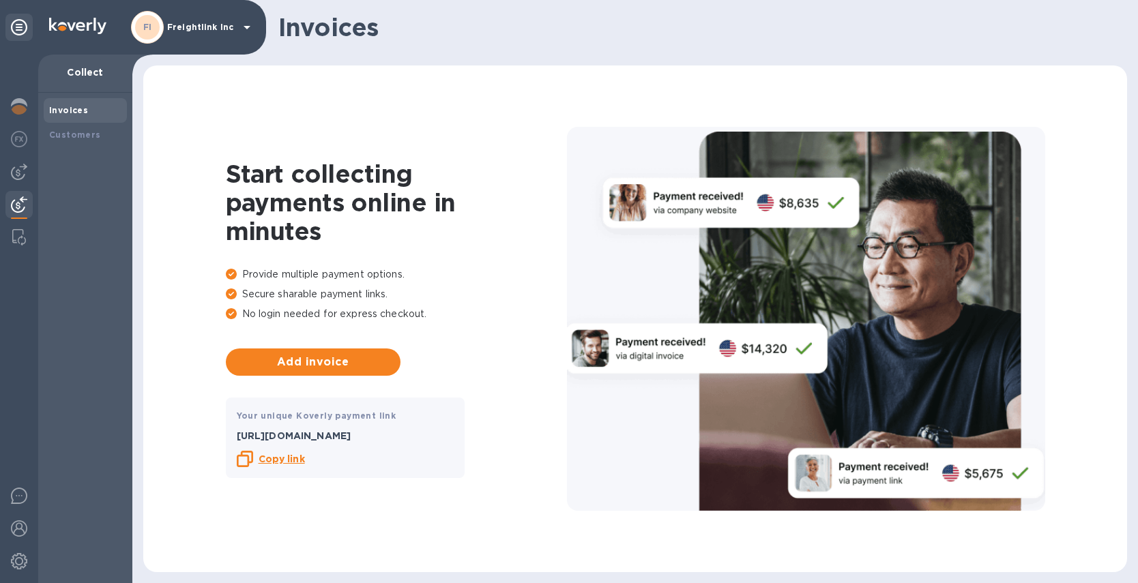
click at [247, 29] on icon at bounding box center [247, 27] width 16 height 16
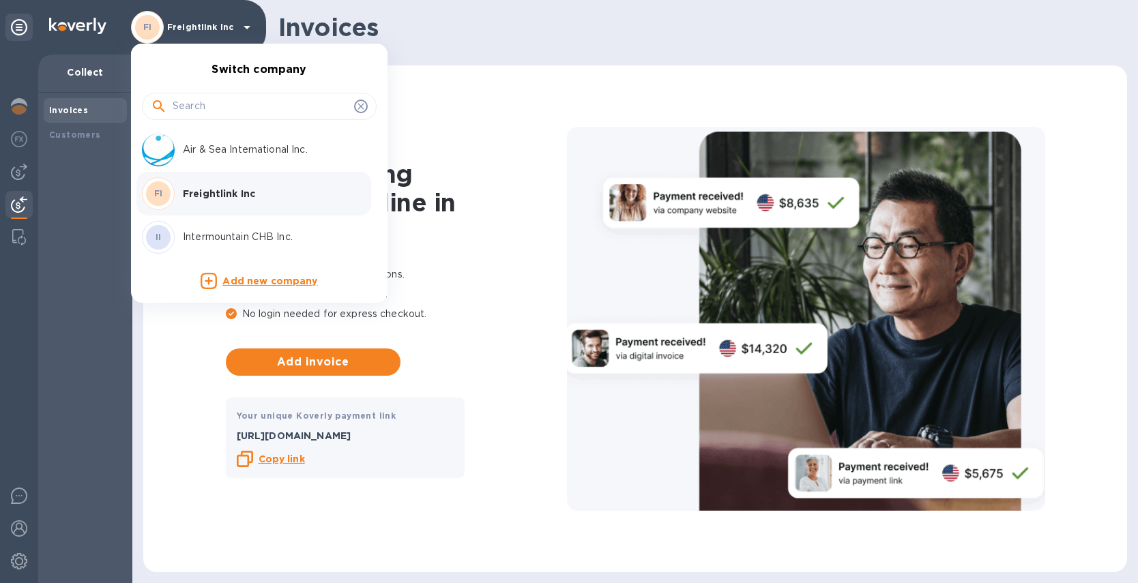
click at [247, 29] on div at bounding box center [569, 291] width 1138 height 583
